Goal: Task Accomplishment & Management: Use online tool/utility

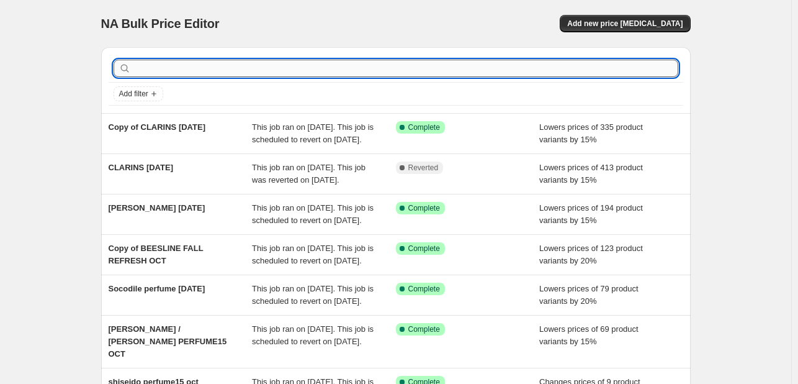
click at [197, 63] on input "text" at bounding box center [405, 68] width 545 height 17
type input "khan el [PERSON_NAME]"
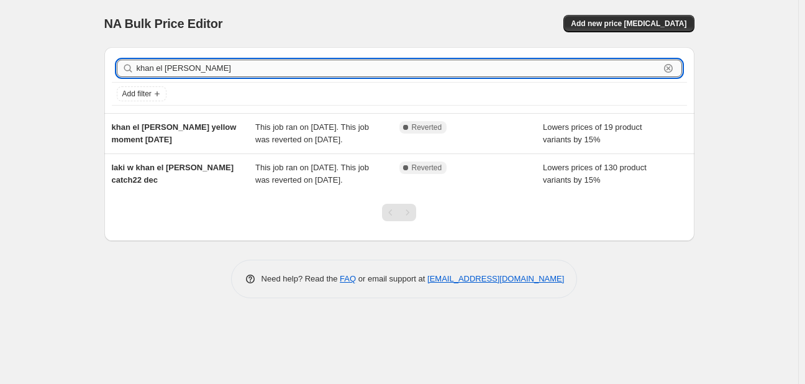
click at [184, 65] on input "khan el [PERSON_NAME]" at bounding box center [398, 68] width 523 height 17
type input "khan"
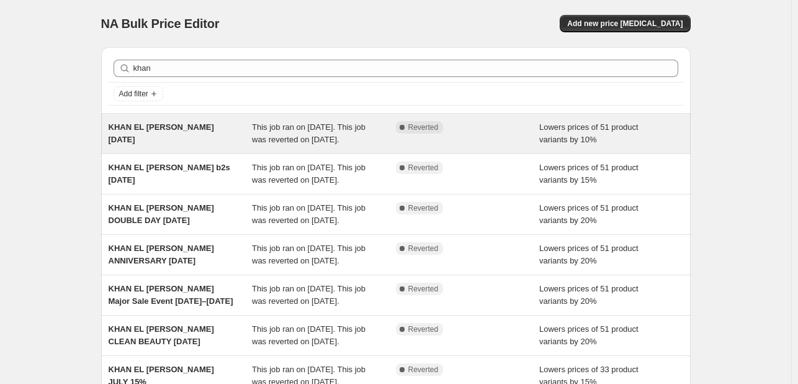
click at [292, 134] on span "This job ran on [DATE]. This job was reverted on [DATE]." at bounding box center [309, 133] width 114 height 22
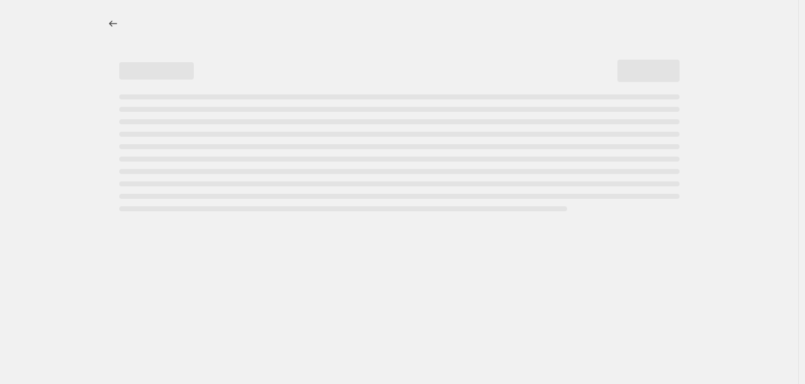
select select "percentage"
select select "tag"
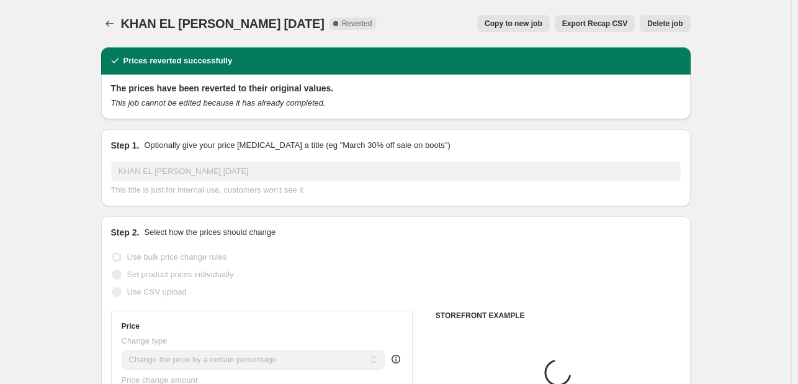
click at [499, 28] on span "Copy to new job" at bounding box center [514, 24] width 58 height 10
select select "percentage"
select select "tag"
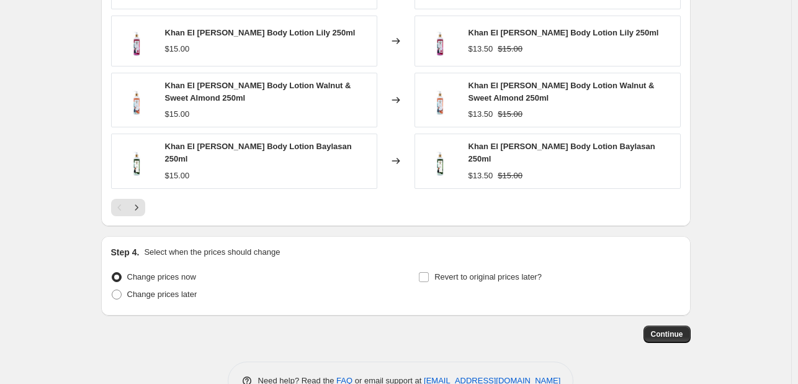
scroll to position [1056, 0]
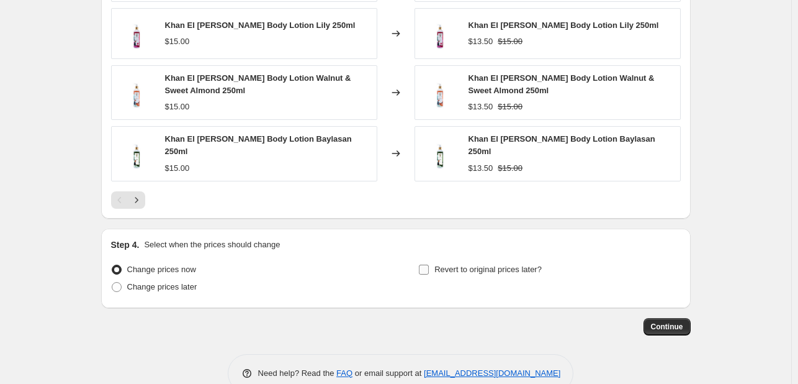
click at [433, 261] on label "Revert to original prices later?" at bounding box center [480, 269] width 124 height 17
click at [429, 265] on input "Revert to original prices later?" at bounding box center [424, 270] width 10 height 10
checkbox input "true"
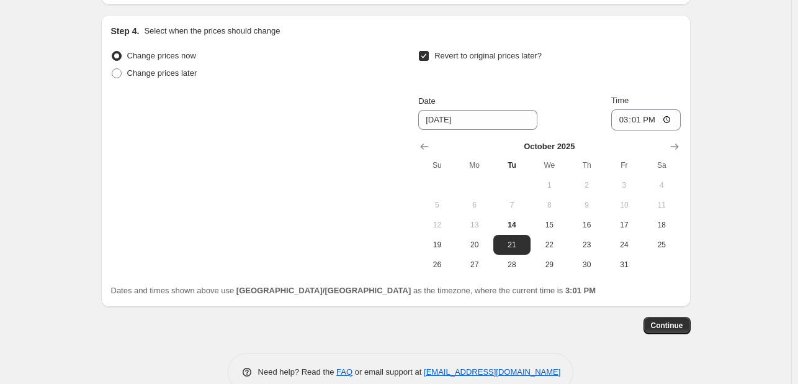
scroll to position [1282, 0]
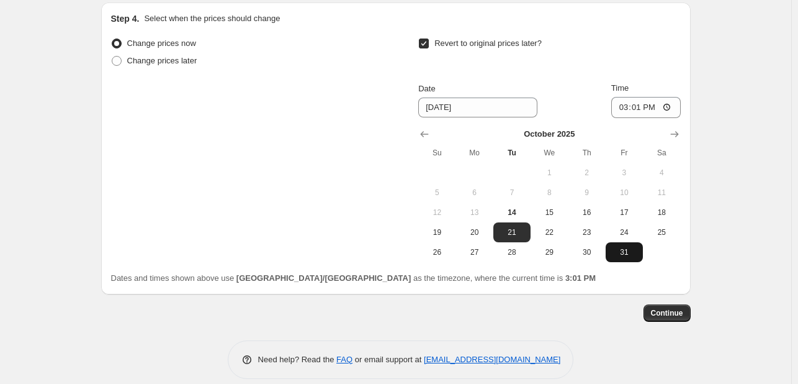
click at [631, 247] on span "31" at bounding box center [624, 252] width 27 height 10
type input "[DATE]"
click at [623, 101] on input "15:01" at bounding box center [647, 107] width 70 height 21
type input "23:55"
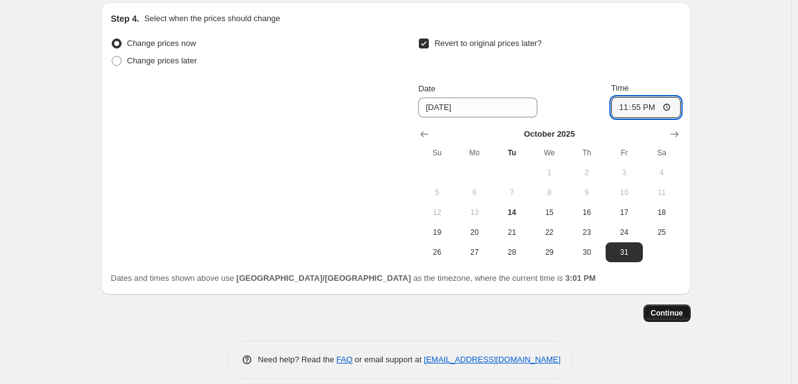
click at [676, 308] on span "Continue" at bounding box center [667, 313] width 32 height 10
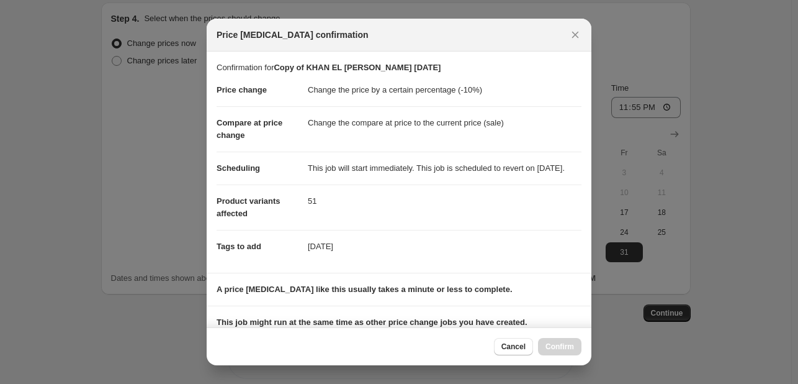
scroll to position [183, 0]
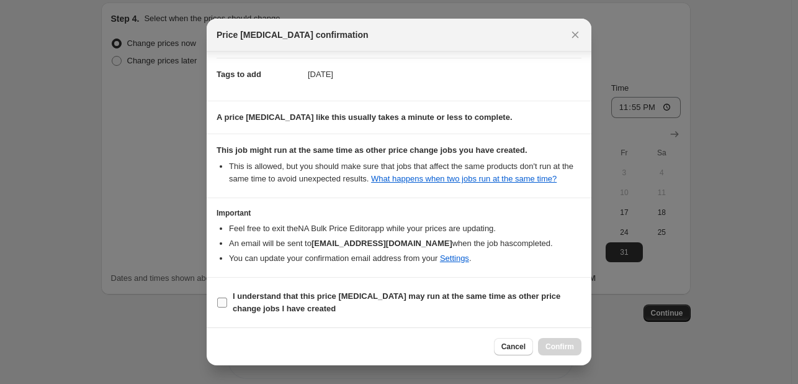
click at [529, 308] on span "I understand that this price [MEDICAL_DATA] may run at the same time as other p…" at bounding box center [407, 302] width 349 height 25
click at [227, 307] on input "I understand that this price [MEDICAL_DATA] may run at the same time as other p…" at bounding box center [222, 302] width 10 height 10
checkbox input "true"
click at [564, 341] on button "Confirm" at bounding box center [559, 346] width 43 height 17
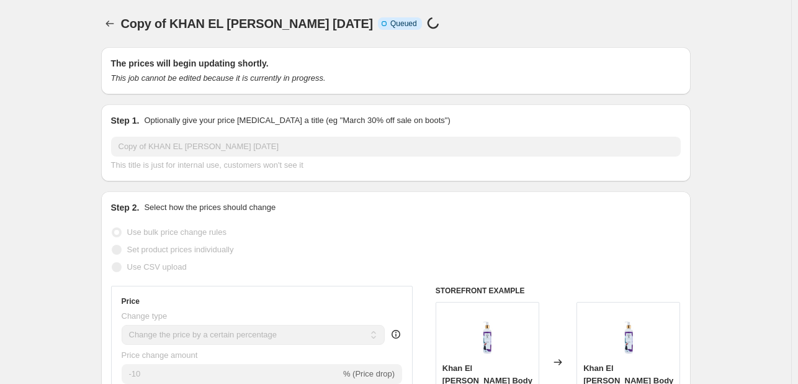
scroll to position [1282, 0]
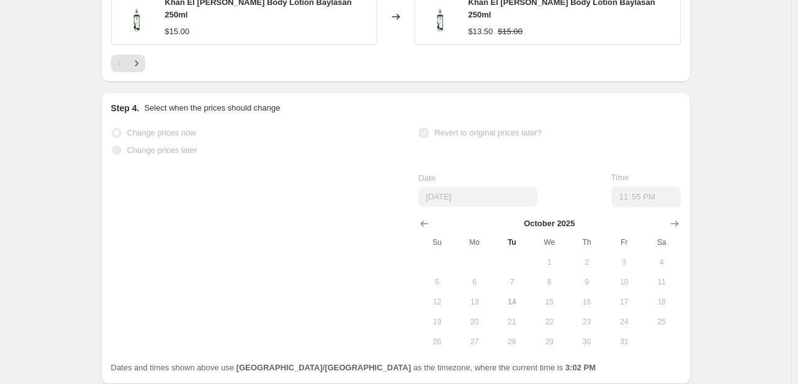
select select "percentage"
select select "tag"
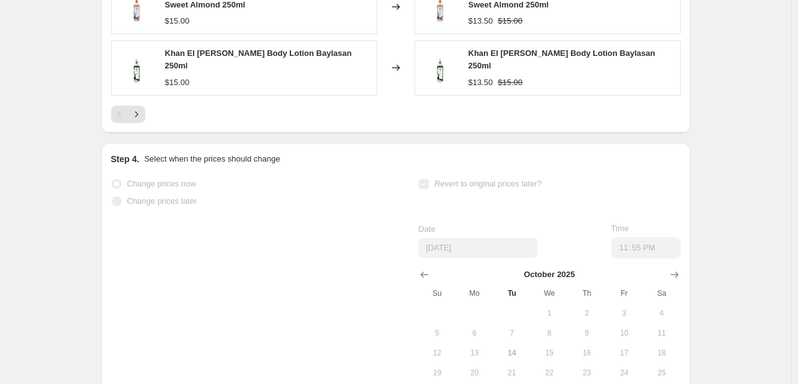
scroll to position [0, 0]
